Goal: Task Accomplishment & Management: Manage account settings

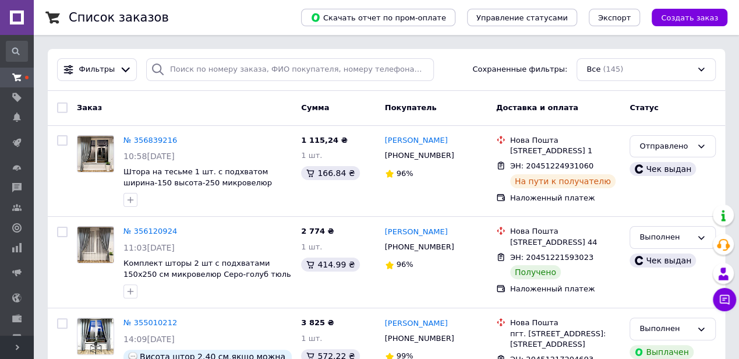
click at [22, 204] on span "Развернуть" at bounding box center [17, 346] width 34 height 23
